Goal: Connect with others: Connect with others

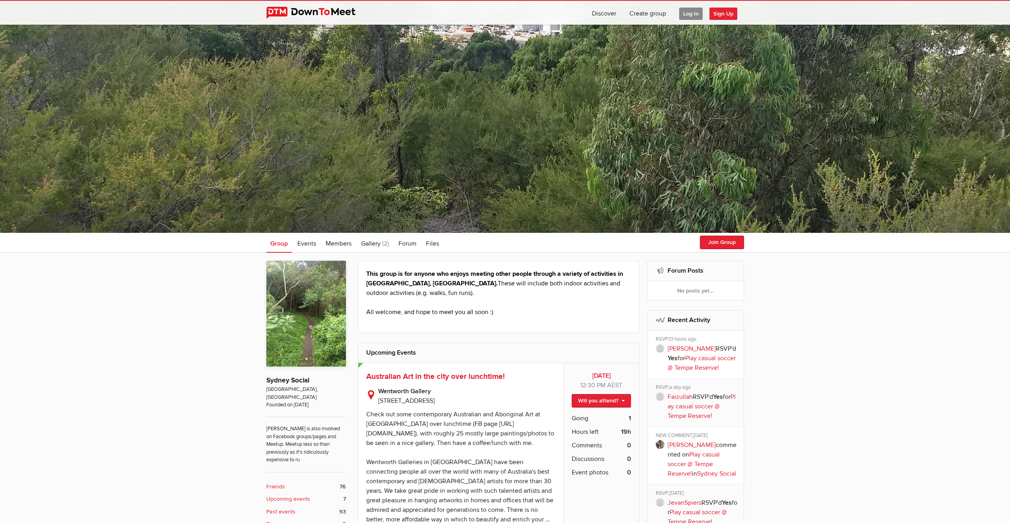
scroll to position [40, 0]
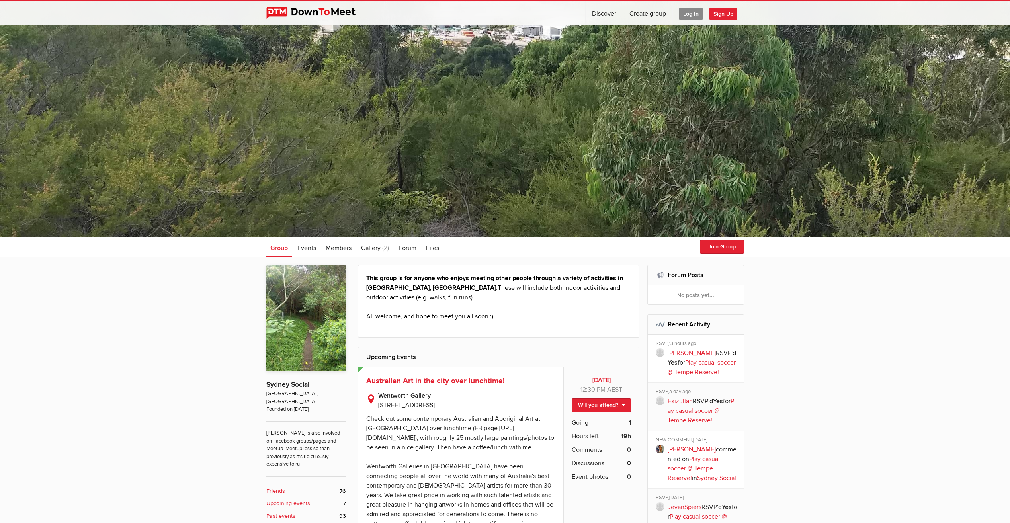
click at [304, 12] on img at bounding box center [317, 13] width 102 height 12
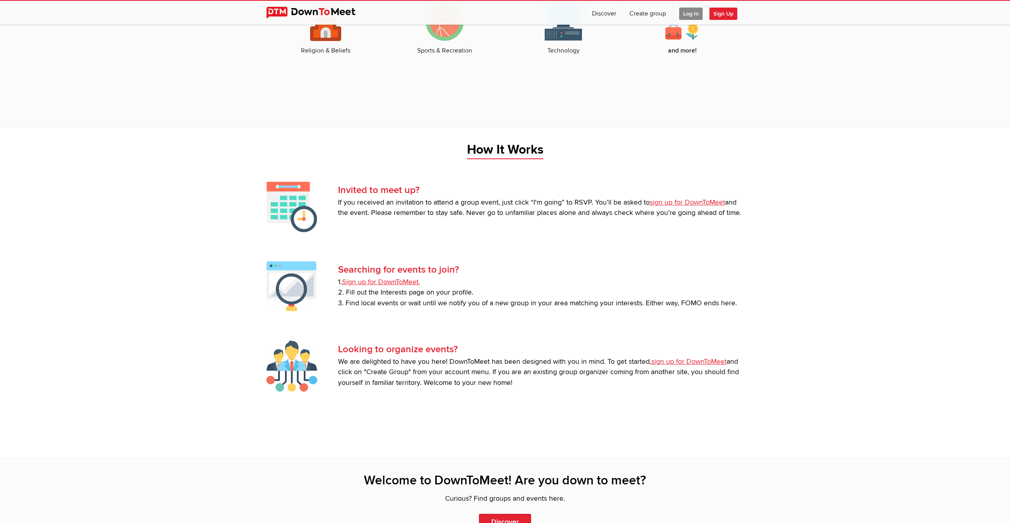
scroll to position [1661, 0]
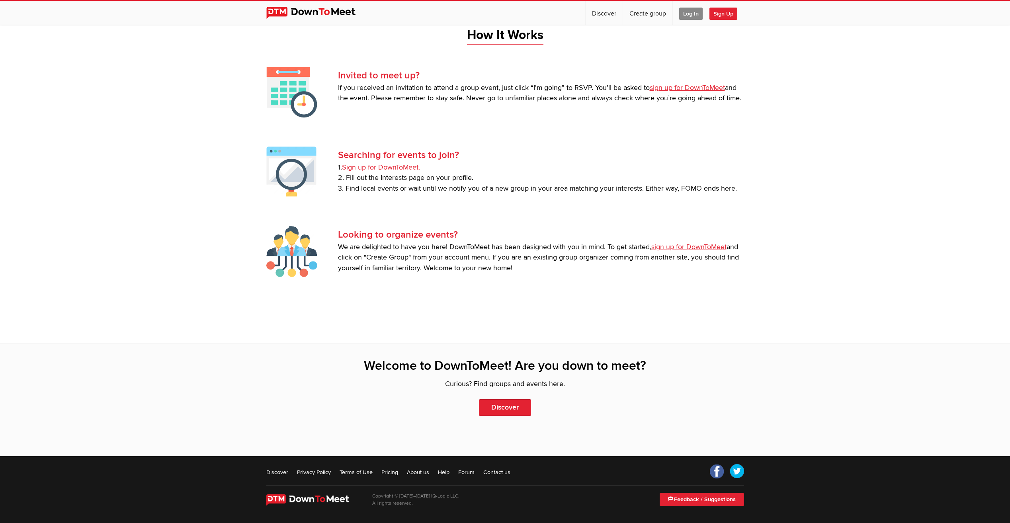
click at [377, 165] on link "Sign up for DownToMeet." at bounding box center [381, 167] width 78 height 8
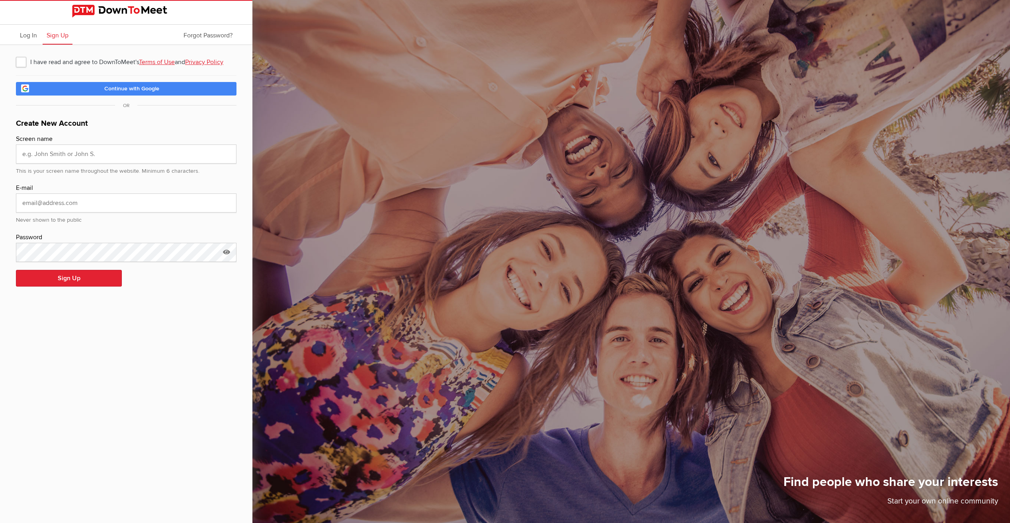
click at [107, 92] on span "Continue with Google" at bounding box center [131, 88] width 55 height 7
click at [23, 62] on span "I have read and agree to DownToMeet's Terms of Use and Privacy Policy" at bounding box center [123, 62] width 215 height 14
click at [16, 55] on input "I have read and agree to DownToMeet's Terms of Use and Privacy Policy" at bounding box center [16, 54] width 0 height 0
checkbox input "true"
click at [133, 92] on span "Continue with Google" at bounding box center [131, 88] width 55 height 7
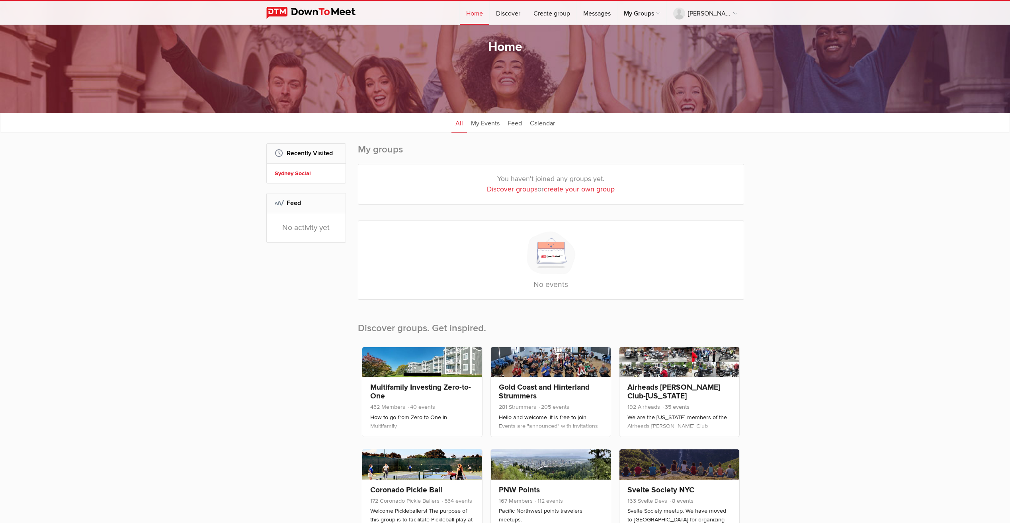
scroll to position [40, 0]
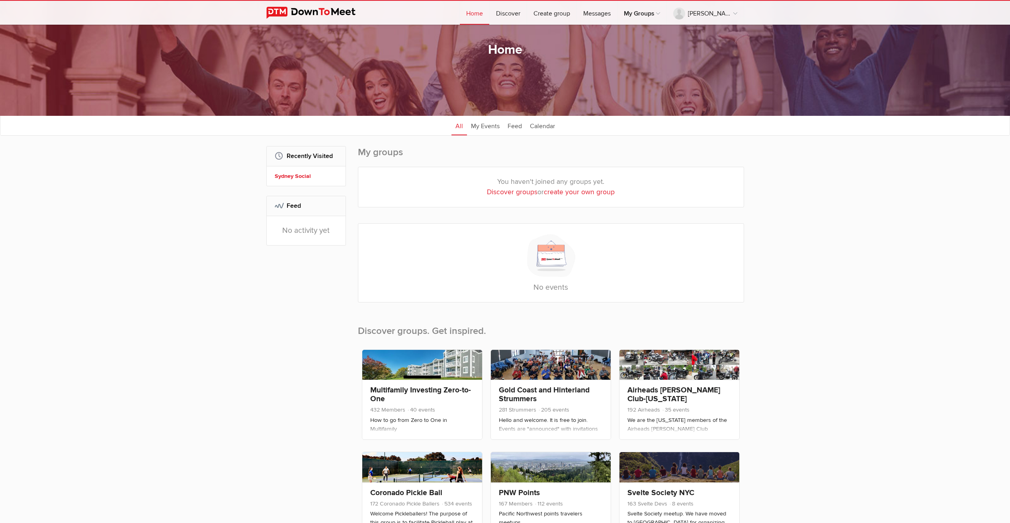
click at [520, 192] on link "Discover groups" at bounding box center [512, 192] width 51 height 8
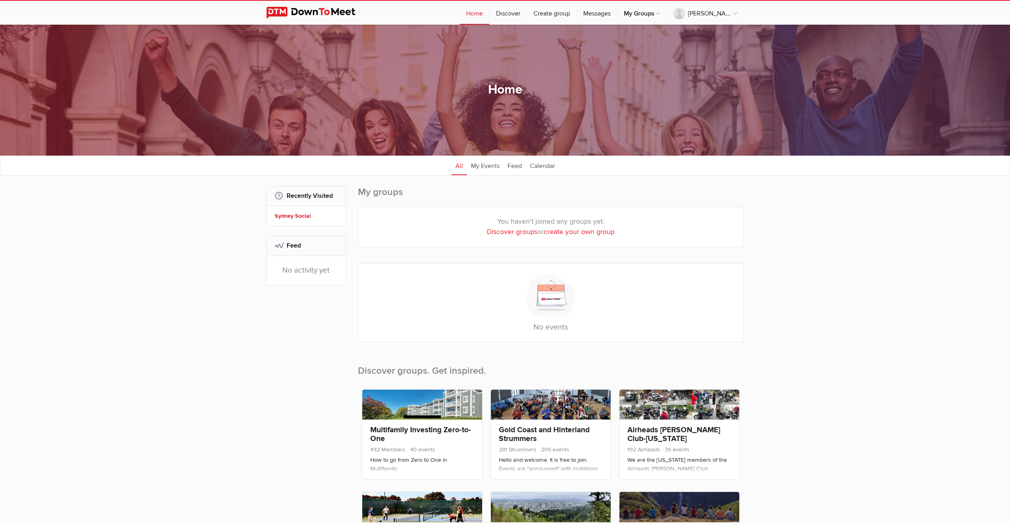
select select "null"
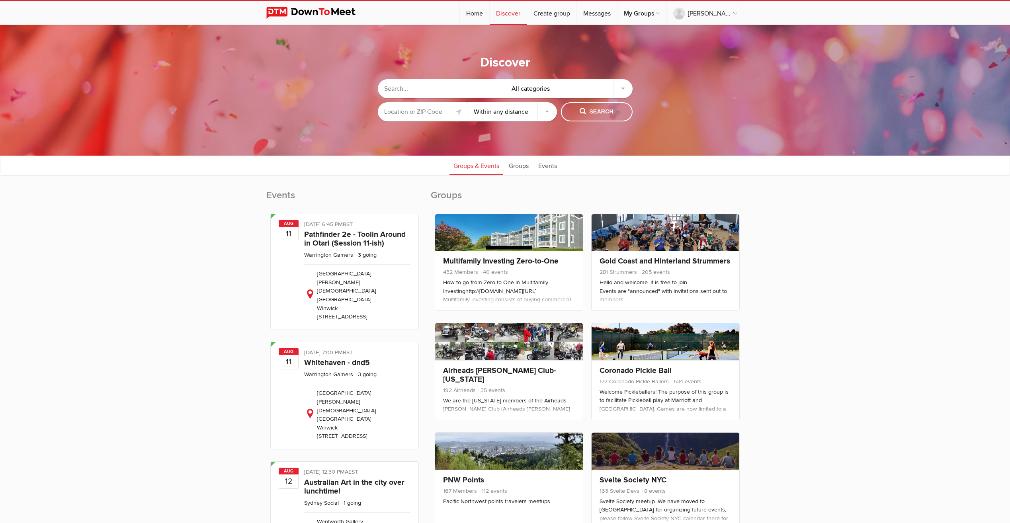
click at [436, 109] on input "text" at bounding box center [423, 111] width 90 height 19
click at [460, 112] on link at bounding box center [459, 112] width 10 height 10
type input "Lidcombe, [GEOGRAPHIC_DATA]"
click at [544, 112] on select "Within 10 miles Within 25 miles Within 50 miles Within 100 miles Within any dis…" at bounding box center [512, 111] width 90 height 19
select select "50"
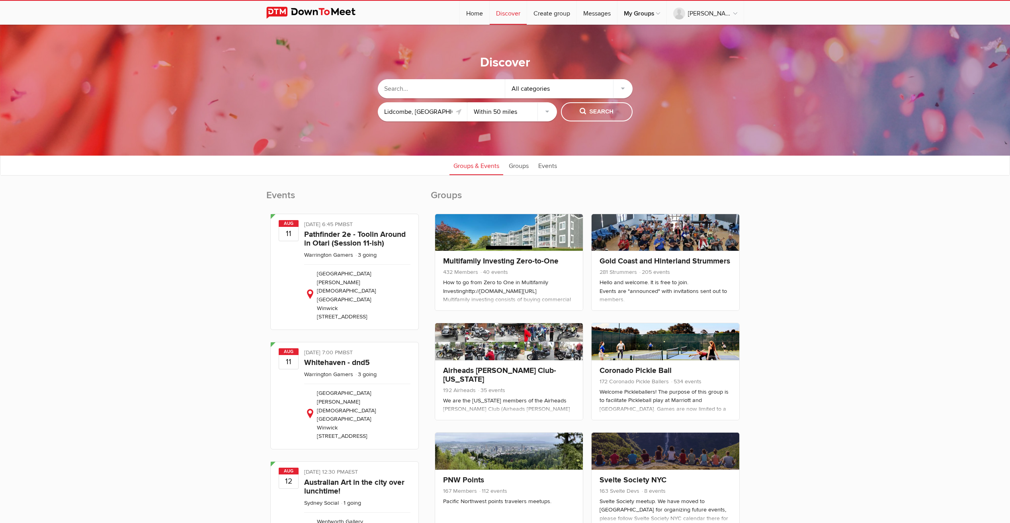
click at [467, 102] on select "Within 10 miles Within 25 miles Within 50 miles Within 100 miles Within any dis…" at bounding box center [512, 111] width 90 height 19
click at [622, 85] on div "All categories" at bounding box center [568, 88] width 127 height 19
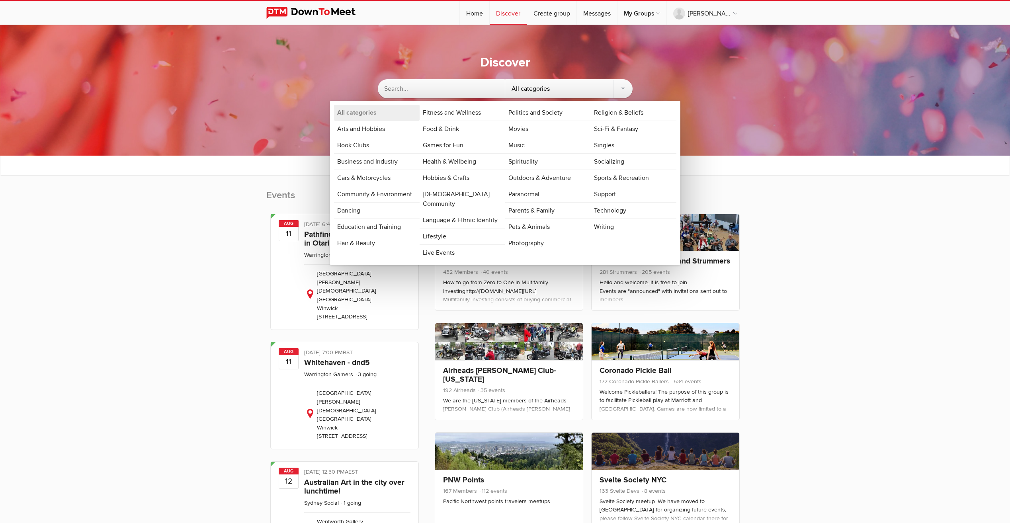
click at [622, 85] on div "All categories" at bounding box center [568, 88] width 127 height 19
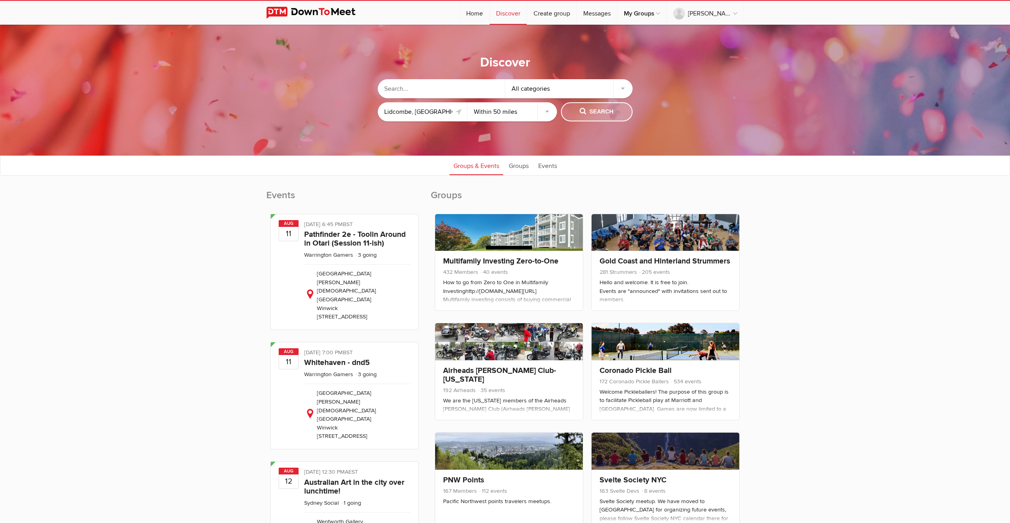
click at [601, 111] on span "Search" at bounding box center [597, 112] width 34 height 9
click at [580, 108] on span "Search" at bounding box center [597, 112] width 34 height 9
